Goal: Book appointment/travel/reservation

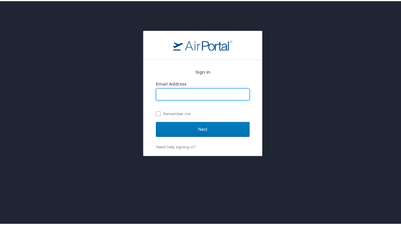
type input "[PERSON_NAME][EMAIL_ADDRESS][PERSON_NAME][DOMAIN_NAME]"
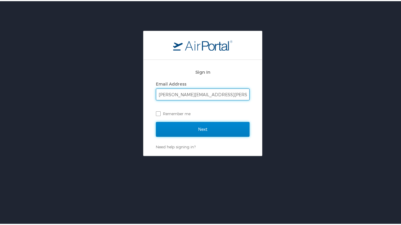
click at [197, 131] on input "Next" at bounding box center [203, 128] width 94 height 15
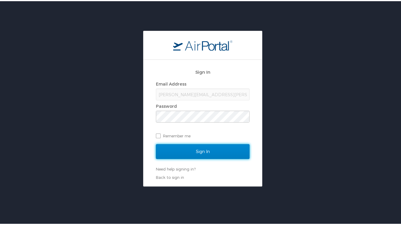
click at [191, 152] on input "Sign In" at bounding box center [203, 150] width 94 height 15
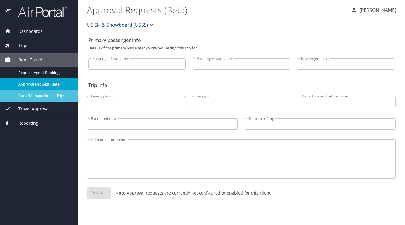
click at [43, 97] on span "Book/Manage Online Trips" at bounding box center [44, 96] width 52 height 6
